Goal: Information Seeking & Learning: Learn about a topic

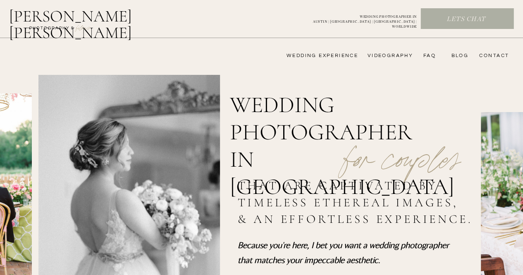
click at [338, 55] on nav "wedding experience" at bounding box center [316, 55] width 83 height 7
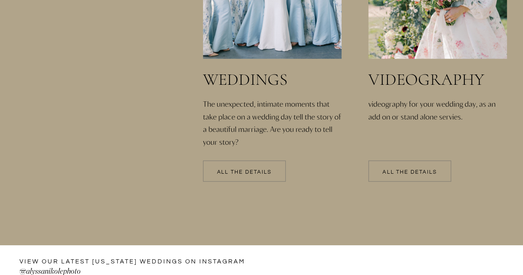
scroll to position [1862, 0]
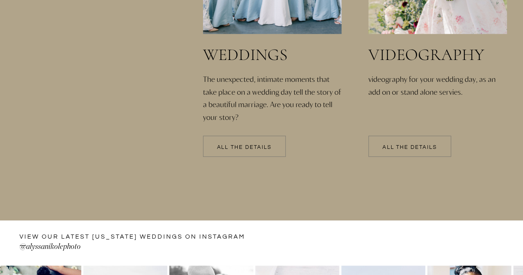
click at [253, 145] on p "All the details" at bounding box center [244, 148] width 83 height 6
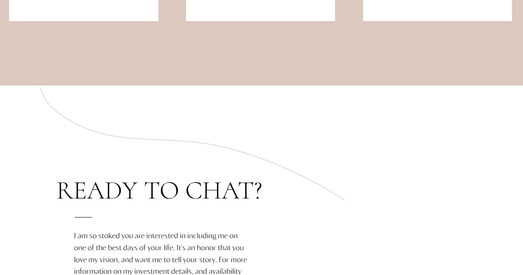
scroll to position [1057, 0]
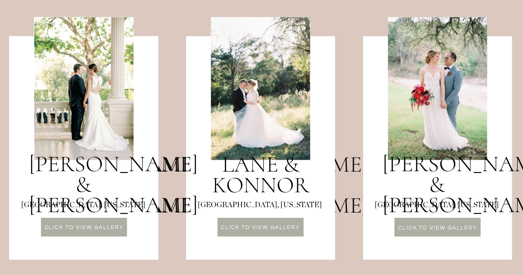
click at [470, 224] on div at bounding box center [437, 227] width 86 height 19
